Goal: Go to known website

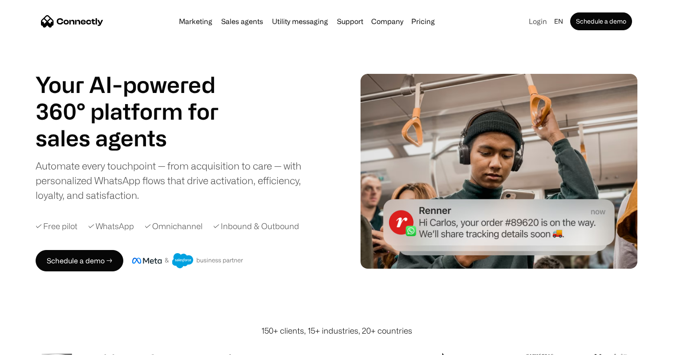
click at [525, 16] on link "Login" at bounding box center [537, 21] width 25 height 12
click at [536, 28] on div "Login en 中文 es pt Schedule a demo" at bounding box center [578, 21] width 107 height 18
click at [536, 24] on link "Login" at bounding box center [537, 21] width 25 height 12
click at [539, 20] on link "Login" at bounding box center [537, 21] width 25 height 12
